Goal: Subscribe to service/newsletter

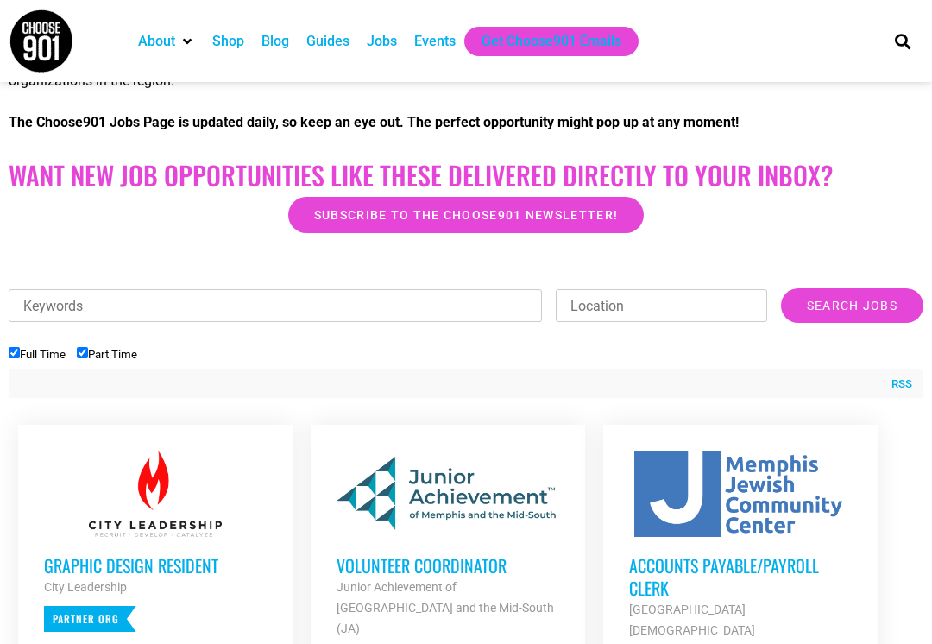
scroll to position [385, 0]
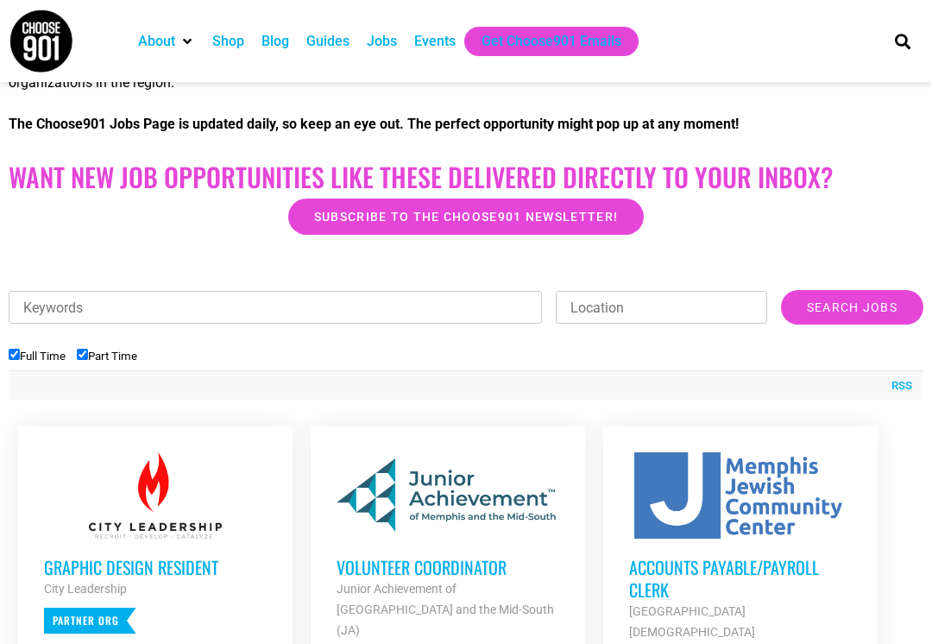
click at [351, 224] on link "Subscribe to the Choose901 newsletter!" at bounding box center [466, 217] width 356 height 36
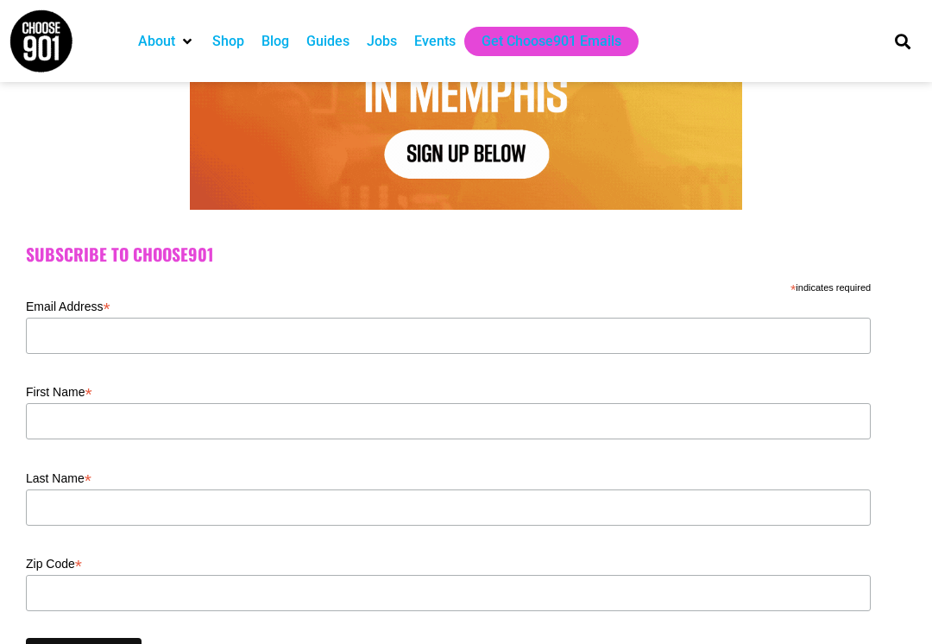
scroll to position [397, 0]
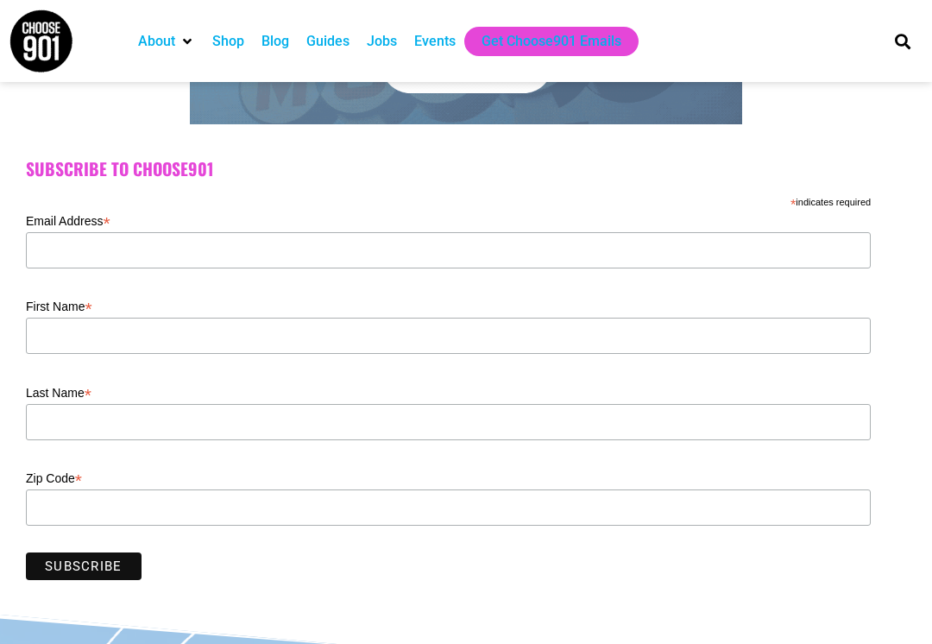
click at [58, 230] on label "Email Address *" at bounding box center [448, 219] width 845 height 21
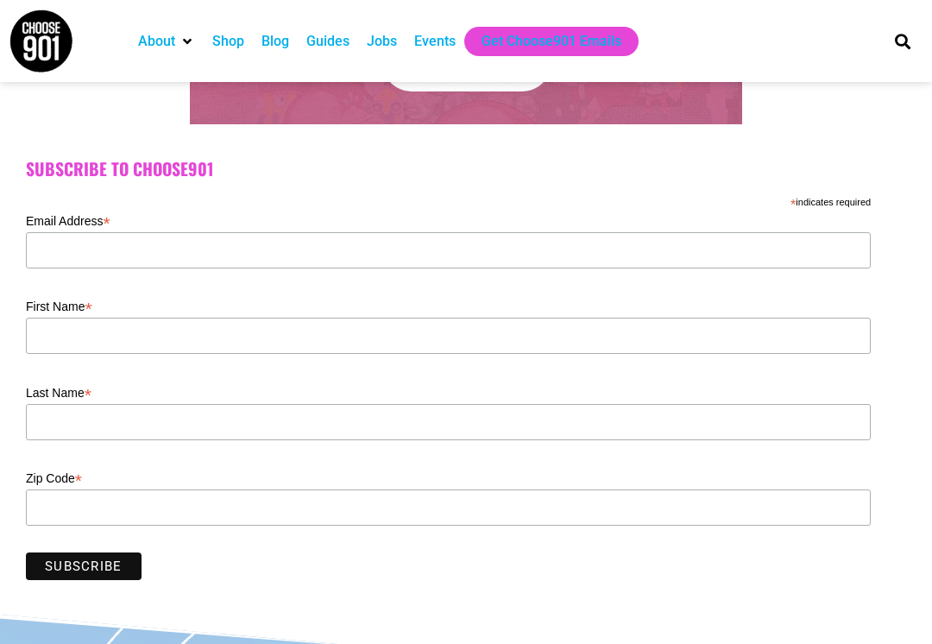
click at [58, 232] on input "Email Address *" at bounding box center [448, 250] width 845 height 36
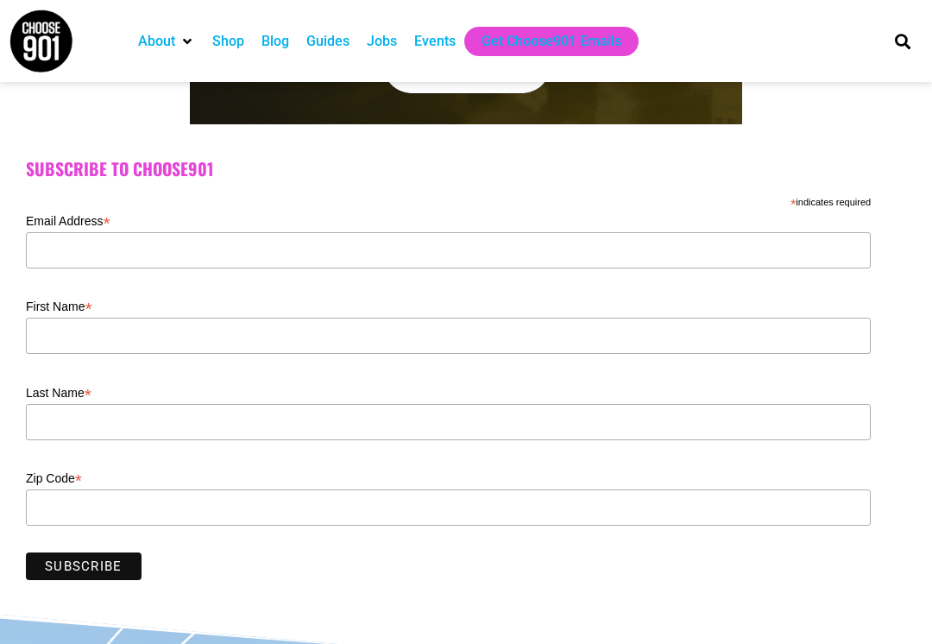
click at [81, 282] on div "Email Address *" at bounding box center [448, 252] width 845 height 86
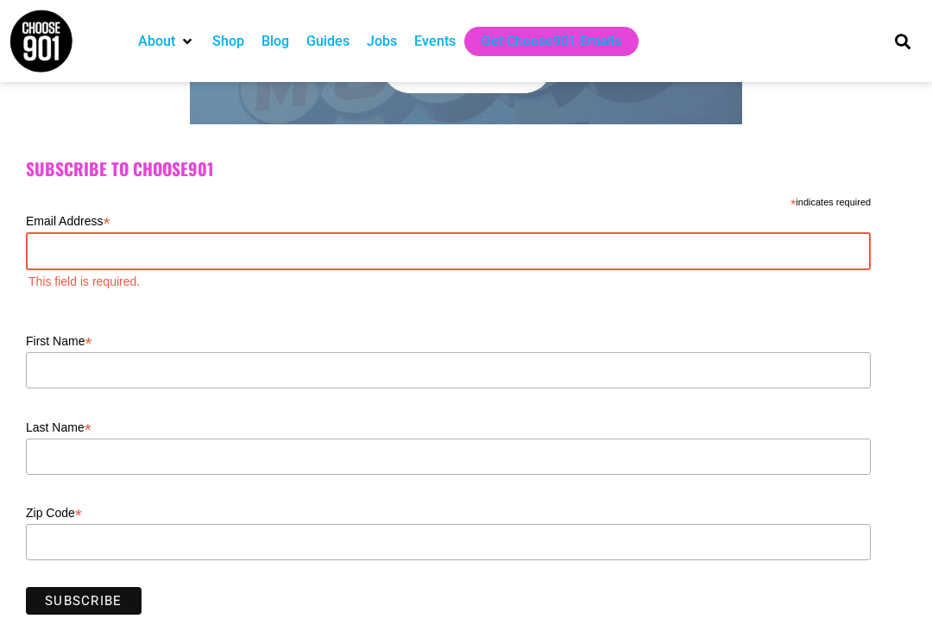
click at [66, 249] on input "Email Address *" at bounding box center [448, 251] width 845 height 38
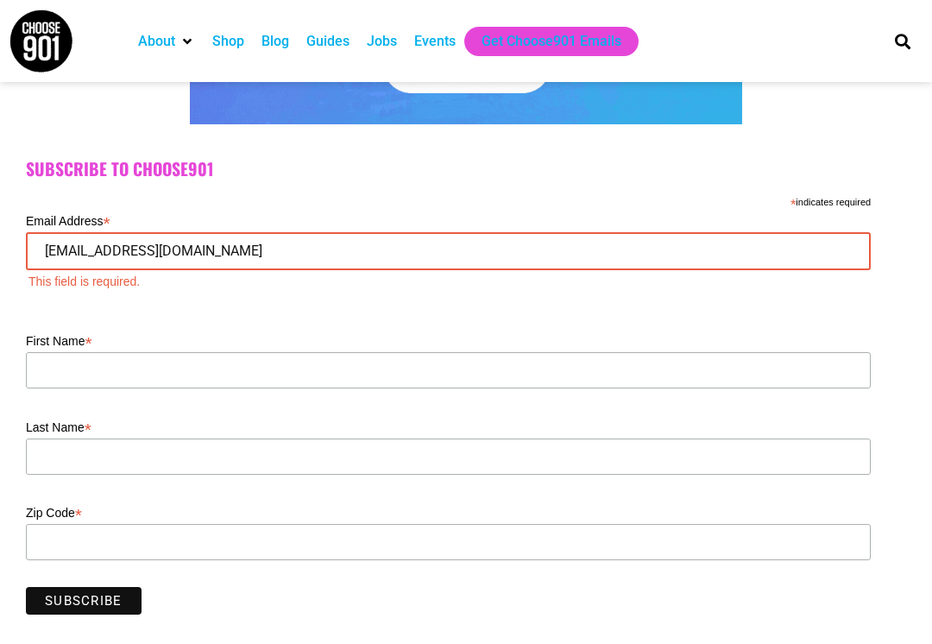
type input "bradbroders@yahoo.com"
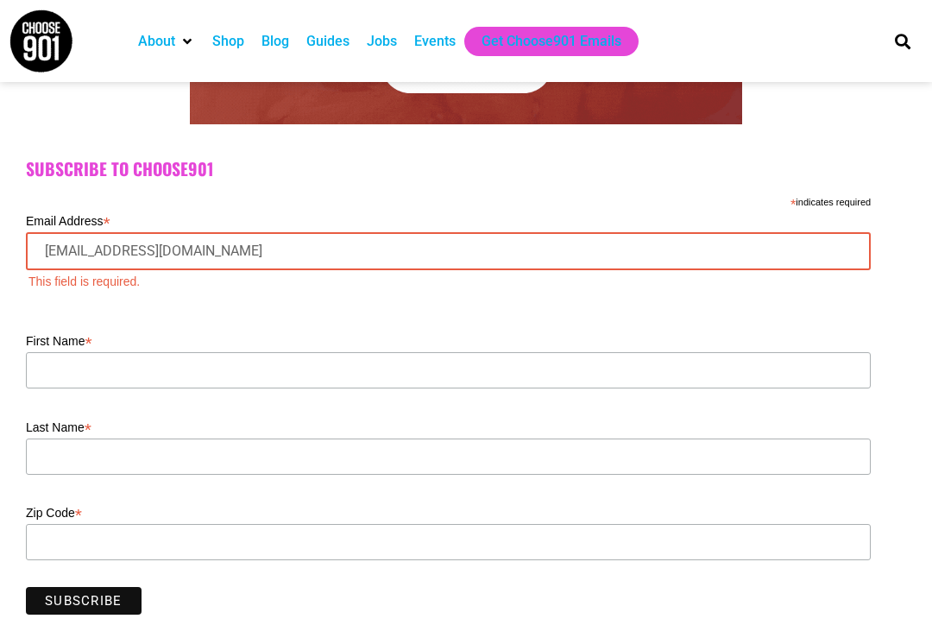
click at [51, 344] on div "First Name *" at bounding box center [448, 372] width 845 height 86
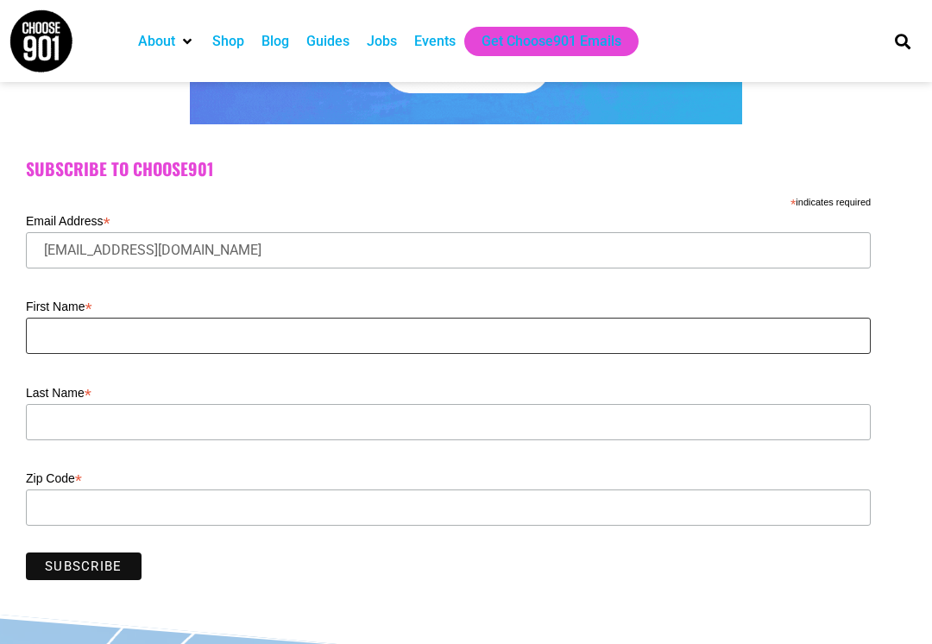
click at [66, 350] on input "First Name *" at bounding box center [448, 336] width 845 height 36
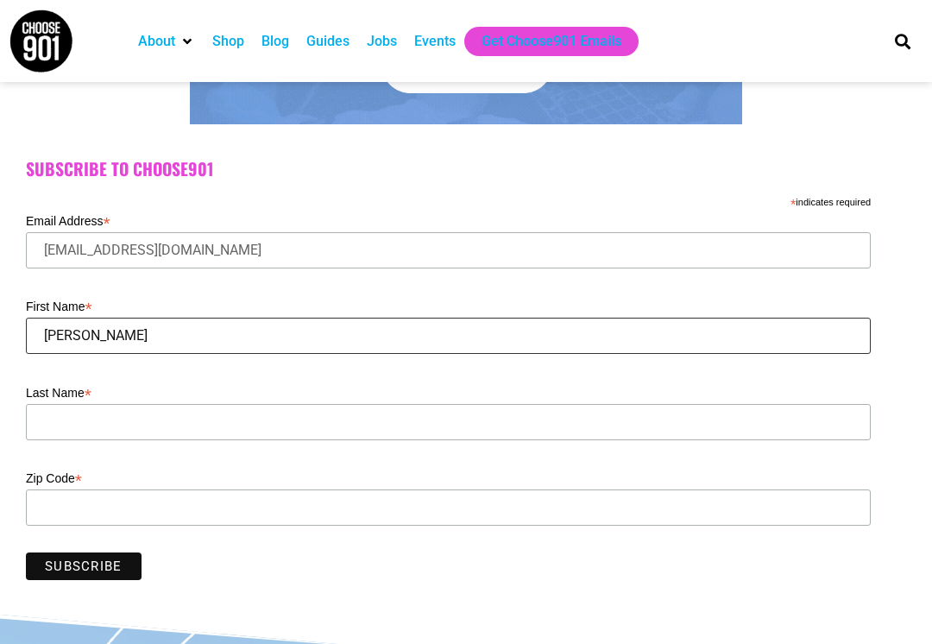
type input "Bradley"
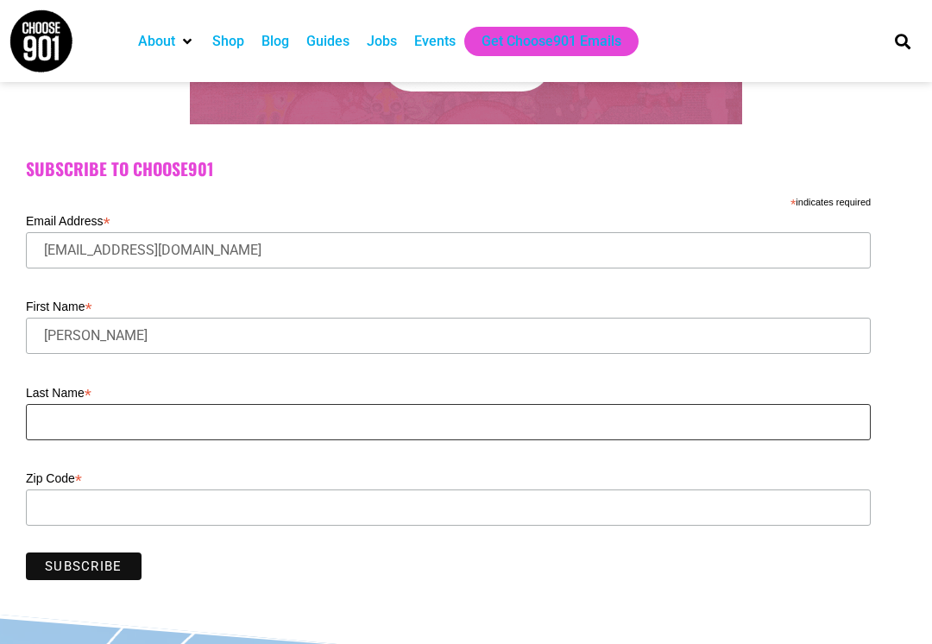
click at [46, 440] on input "Last Name *" at bounding box center [448, 422] width 845 height 36
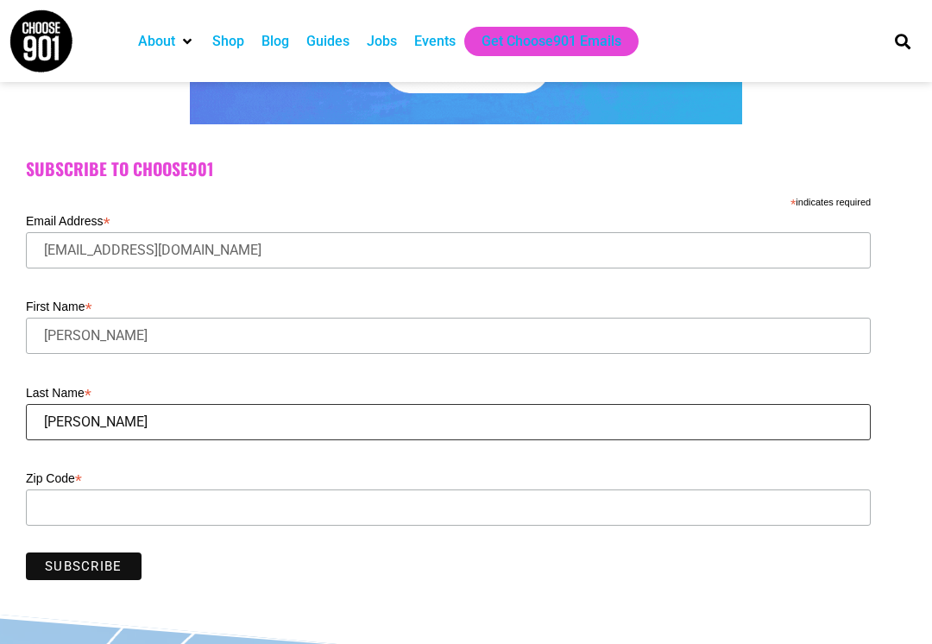
type input "Broders"
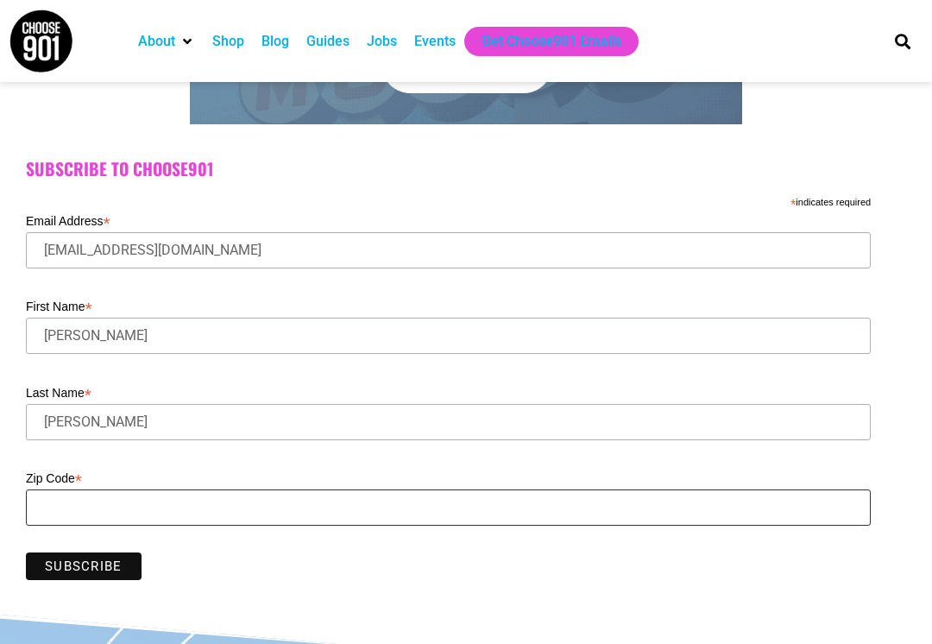
click at [43, 526] on input "Zip Code *" at bounding box center [448, 507] width 845 height 36
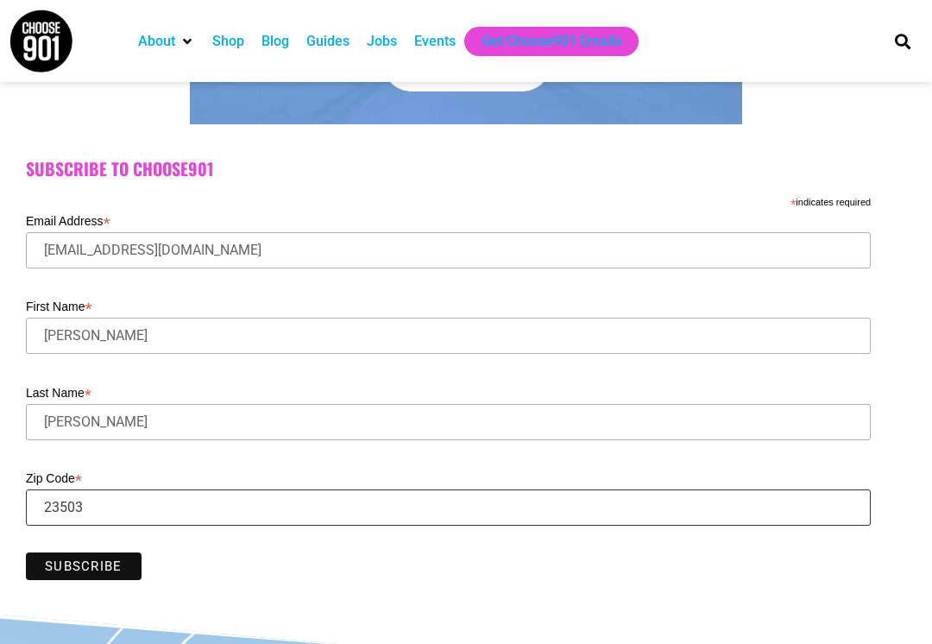
type input "23503"
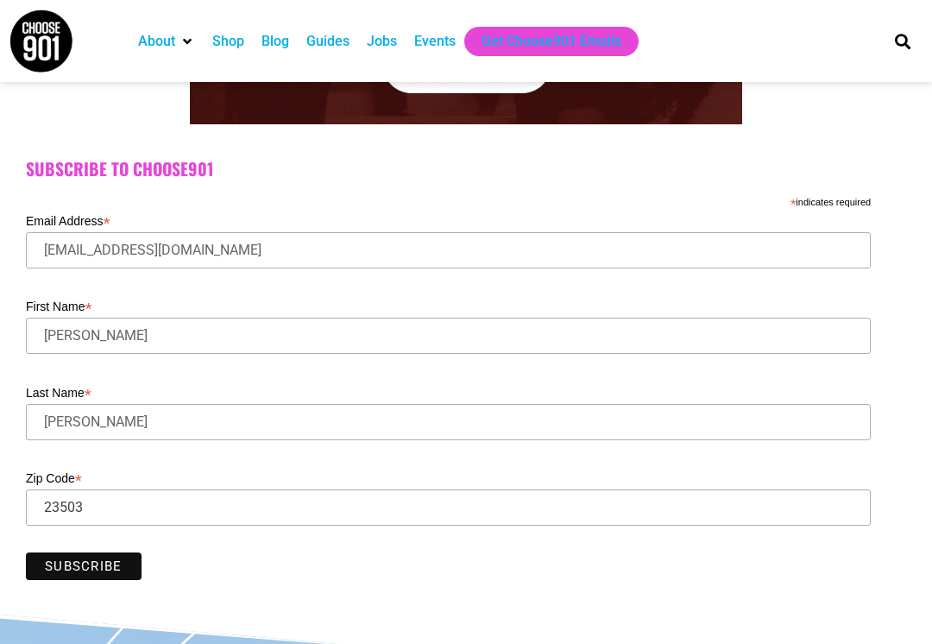
click at [79, 552] on div "Zip Code *" at bounding box center [448, 509] width 845 height 86
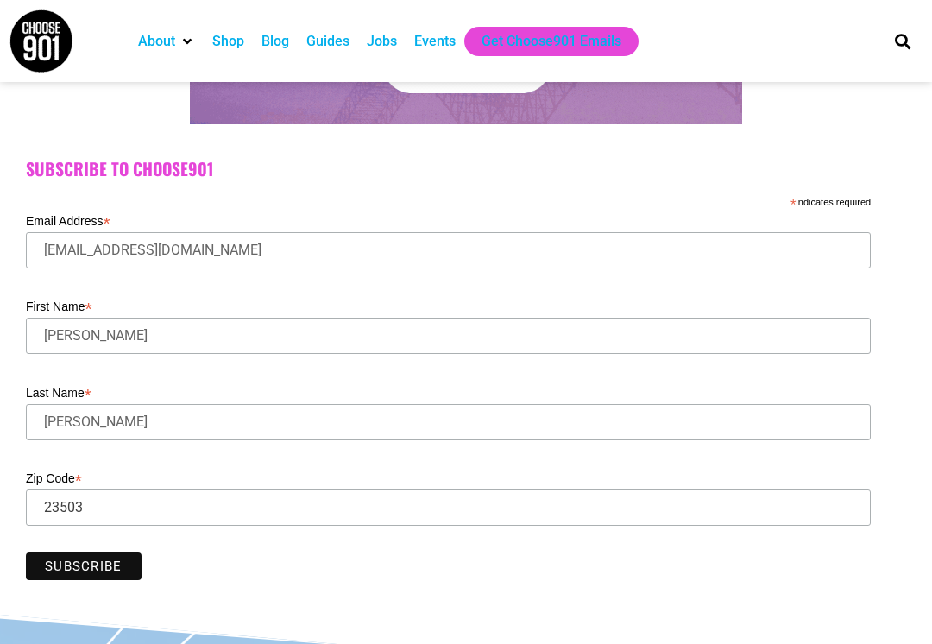
click at [74, 564] on input "Subscribe" at bounding box center [84, 566] width 116 height 28
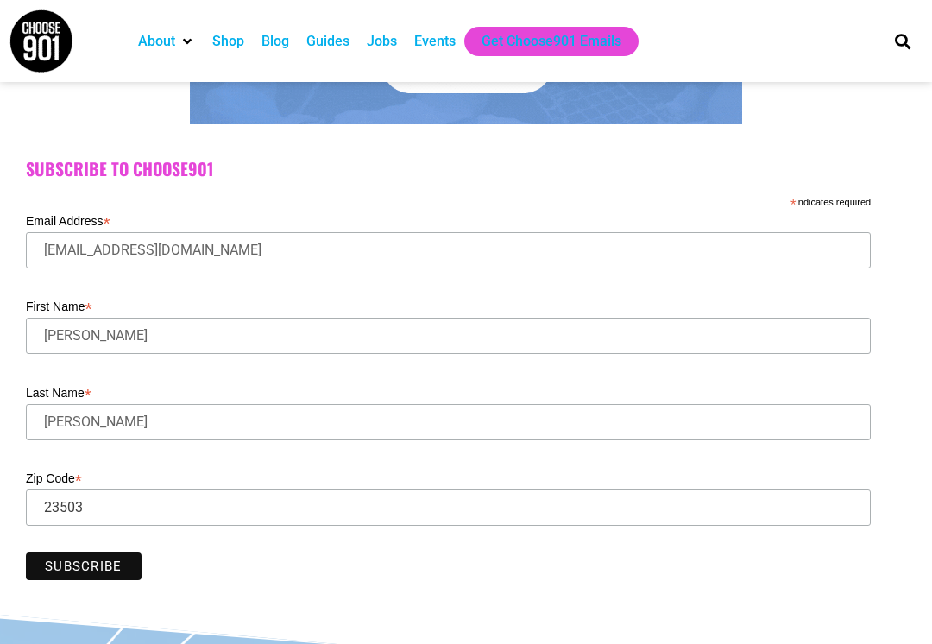
click at [79, 578] on input "Subscribe" at bounding box center [84, 566] width 116 height 28
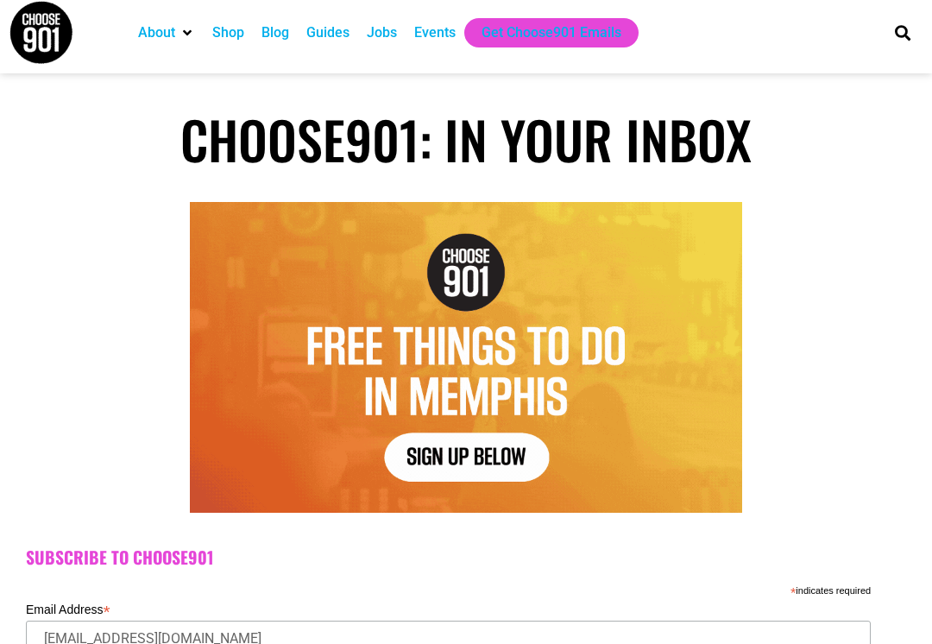
scroll to position [0, 0]
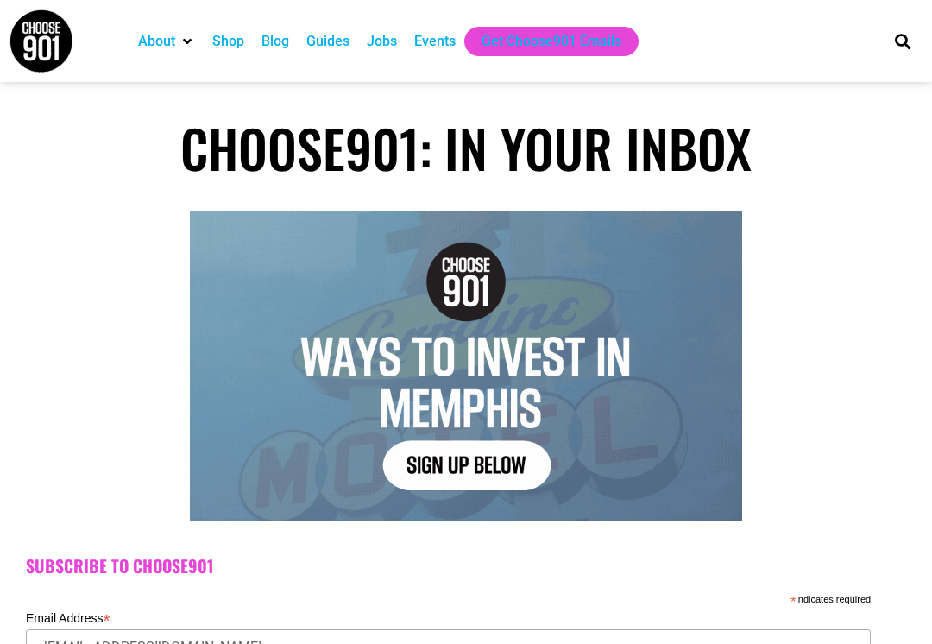
click at [385, 51] on div "Jobs" at bounding box center [382, 41] width 30 height 21
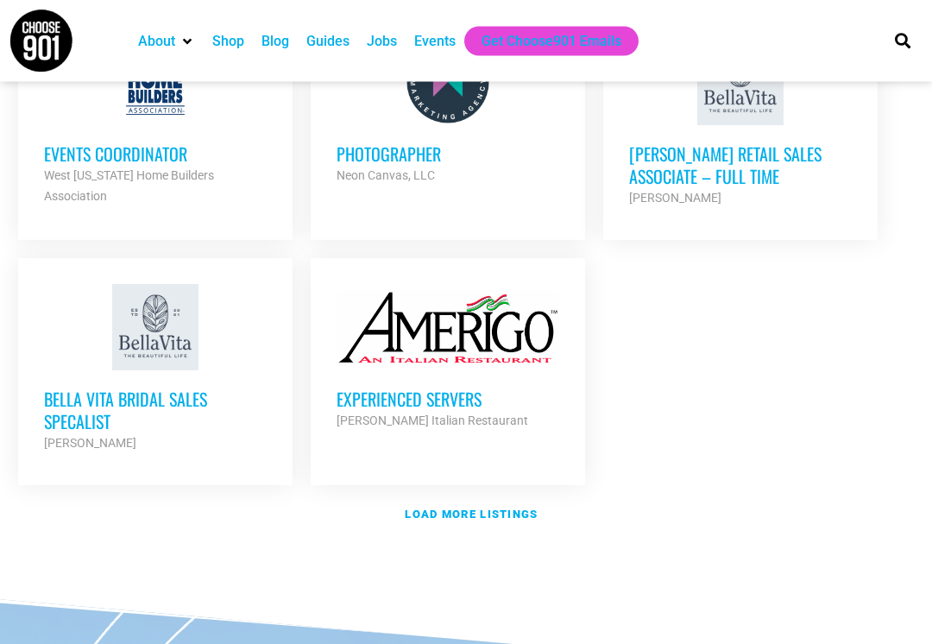
scroll to position [2087, 0]
click at [426, 508] on strong "Load more listings" at bounding box center [471, 514] width 133 height 13
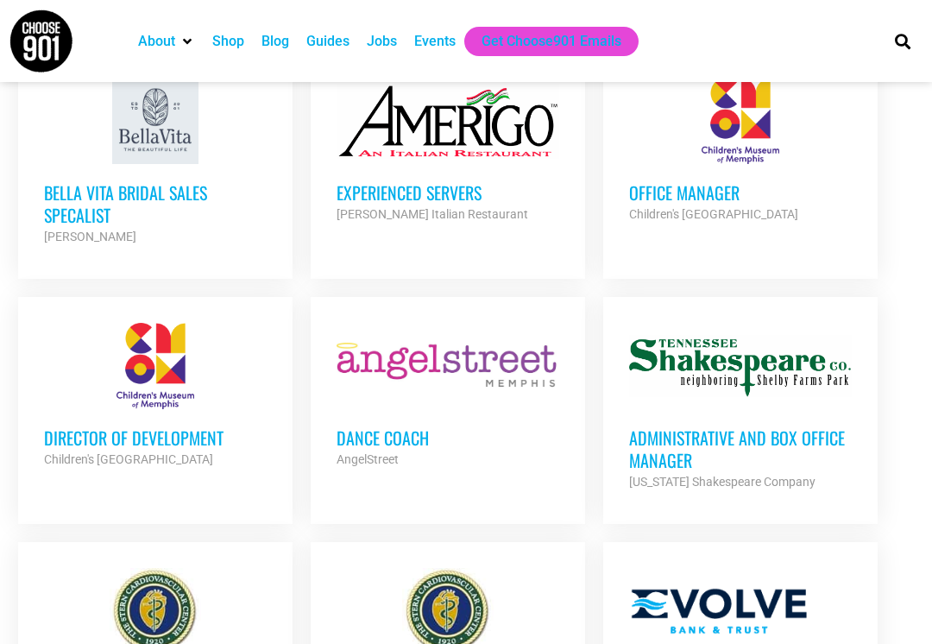
scroll to position [2291, 0]
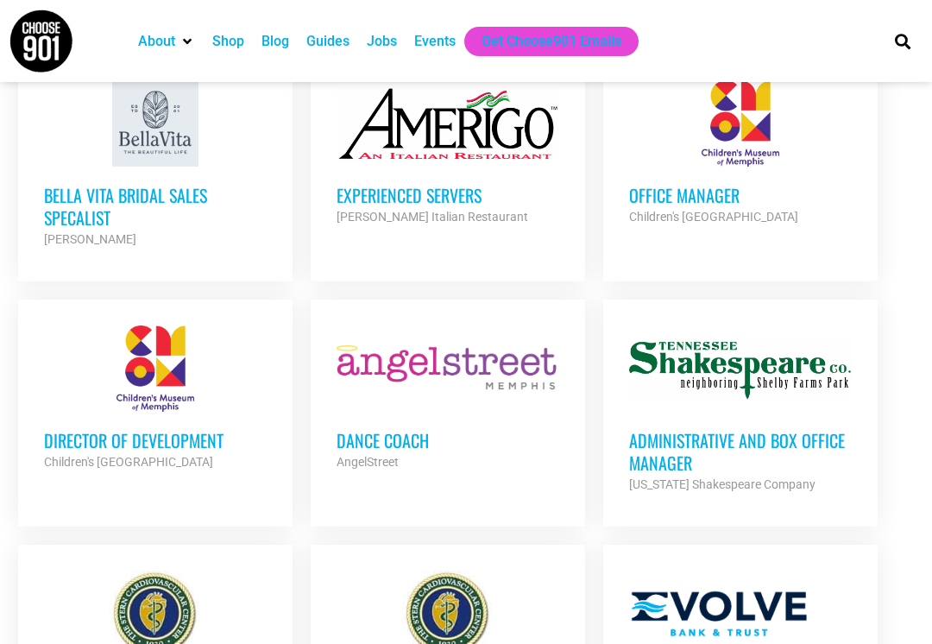
click at [72, 429] on h3 "Director of Development" at bounding box center [155, 440] width 223 height 22
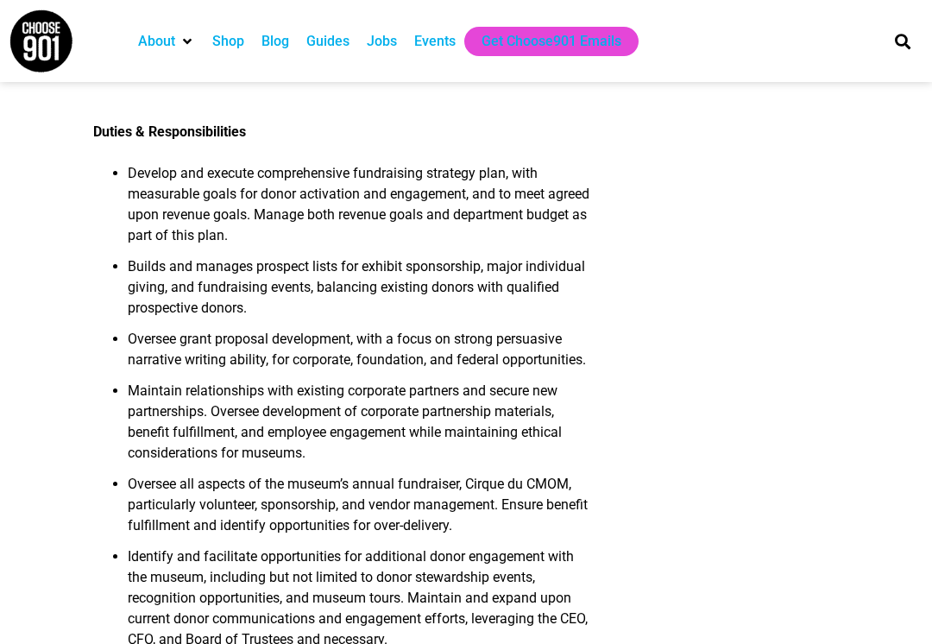
scroll to position [545, 0]
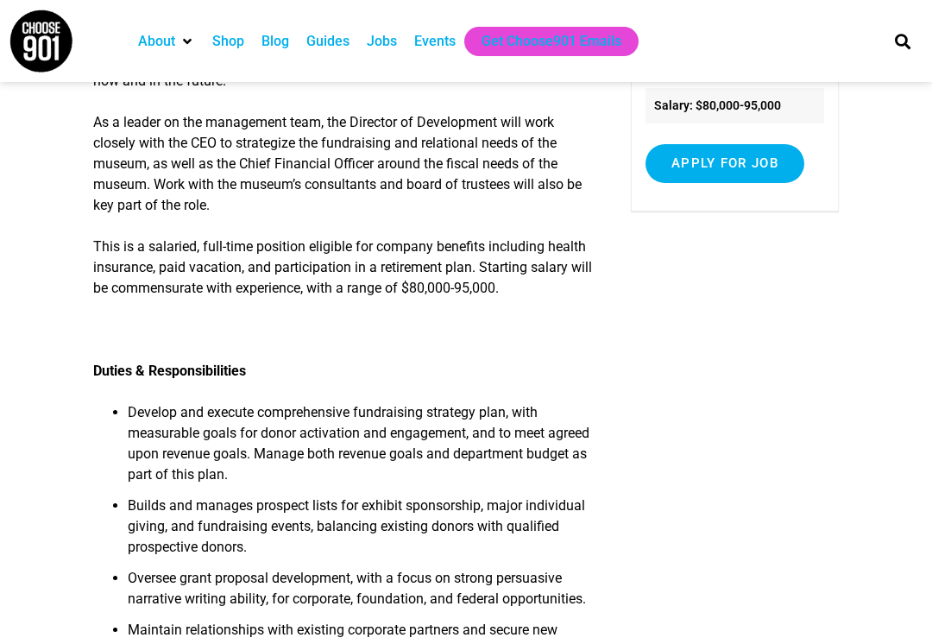
scroll to position [0, 0]
